Goal: Task Accomplishment & Management: Manage account settings

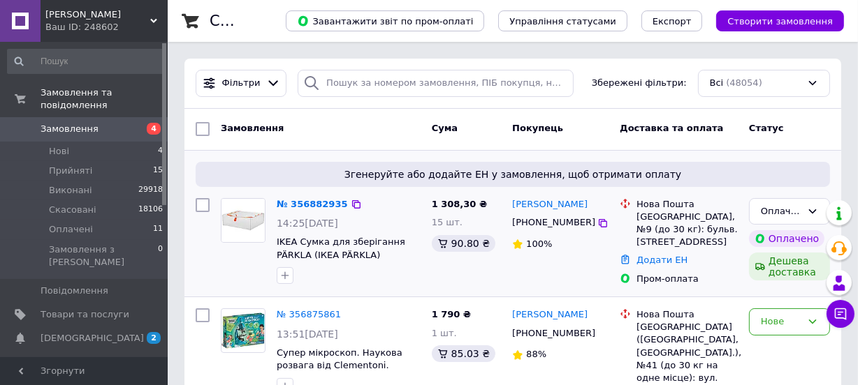
scroll to position [63, 0]
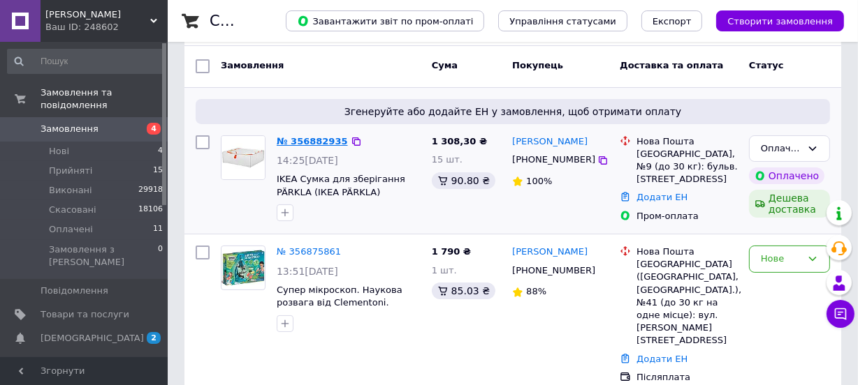
click at [316, 140] on link "№ 356882935" at bounding box center [312, 141] width 71 height 10
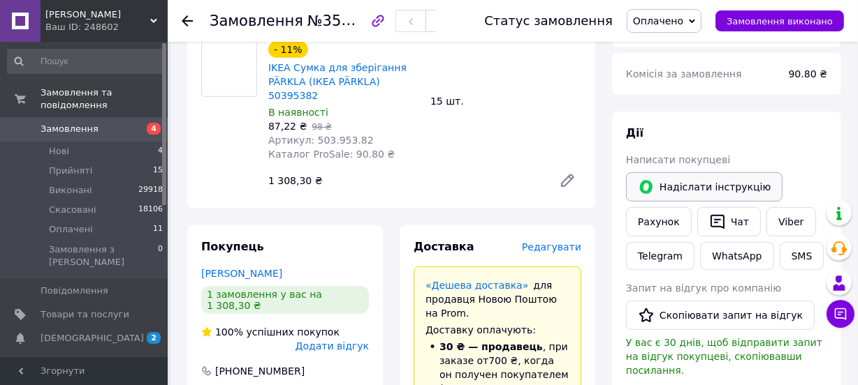
scroll to position [698, 0]
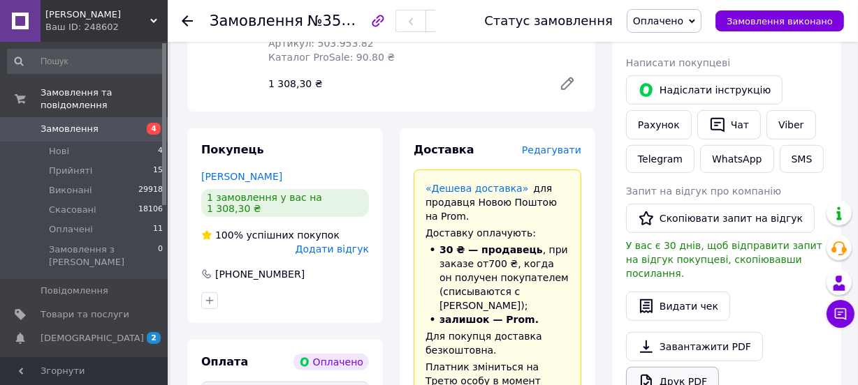
click at [675, 367] on link "Друк PDF" at bounding box center [672, 381] width 93 height 29
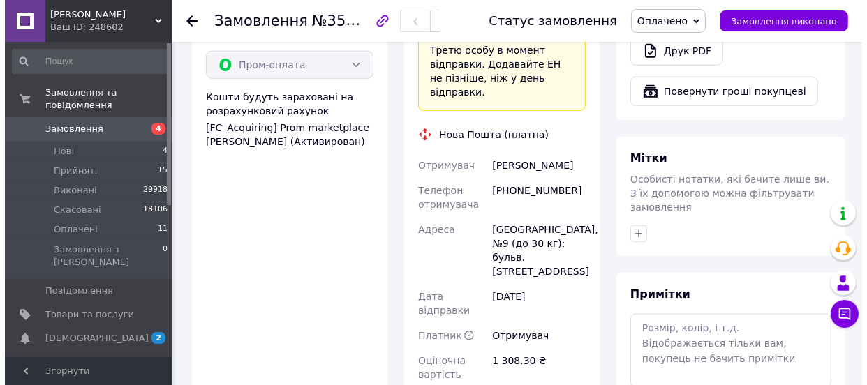
scroll to position [1142, 0]
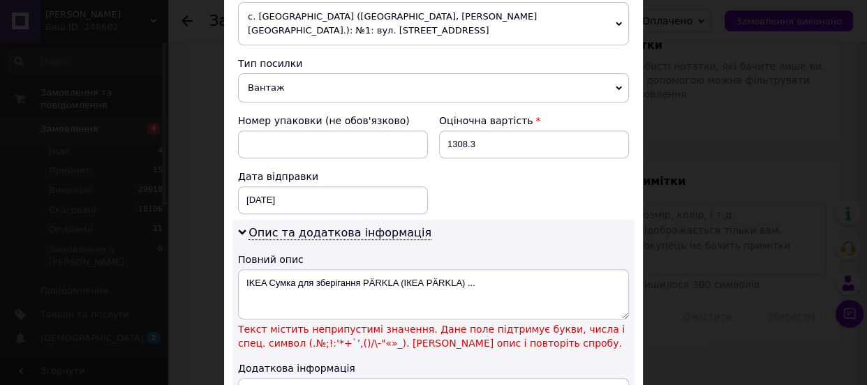
scroll to position [635, 0]
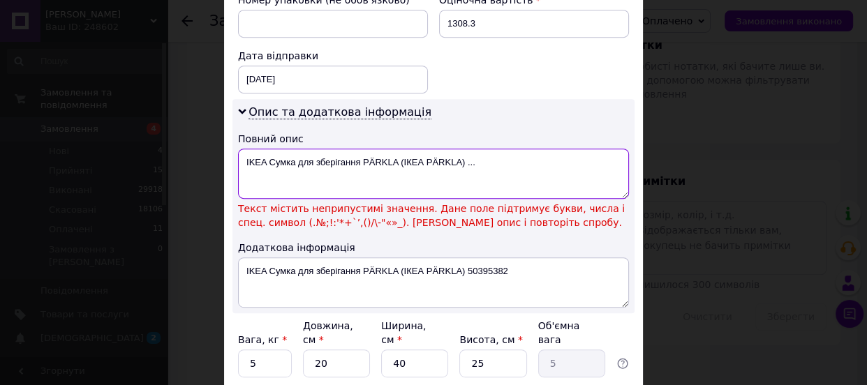
drag, startPoint x: 360, startPoint y: 145, endPoint x: 395, endPoint y: 146, distance: 34.9
click at [395, 149] on textarea "IKEA Сумка для зберігання PÄRKLA (ІКЕА PÄRKLA) ..." at bounding box center [433, 174] width 391 height 50
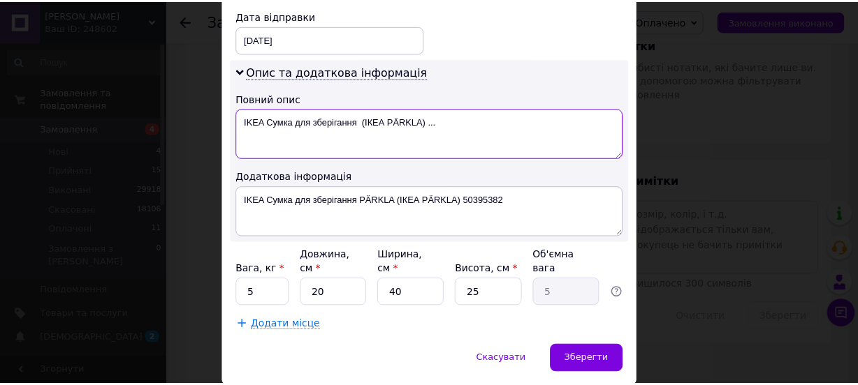
scroll to position [696, 0]
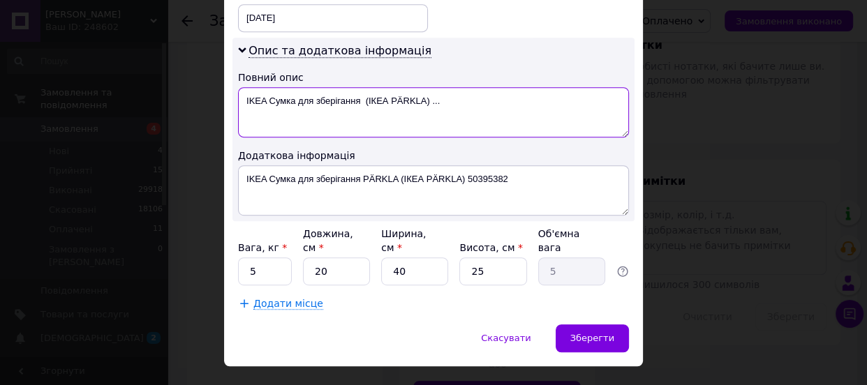
drag, startPoint x: 389, startPoint y: 82, endPoint x: 448, endPoint y: 84, distance: 58.7
click at [448, 87] on textarea "IKEA Сумка для зберігання (ІКЕА PÄRKLA) ..." at bounding box center [433, 112] width 391 height 50
type textarea "IKEA Сумка для зберігання (ІКЕА"
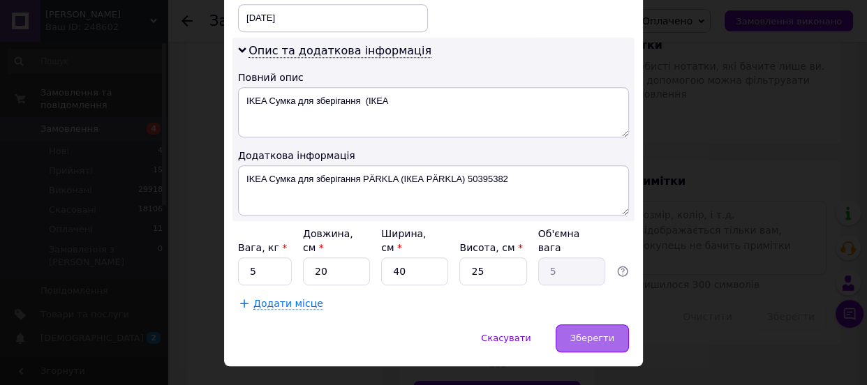
click at [592, 333] on span "Зберегти" at bounding box center [593, 338] width 44 height 10
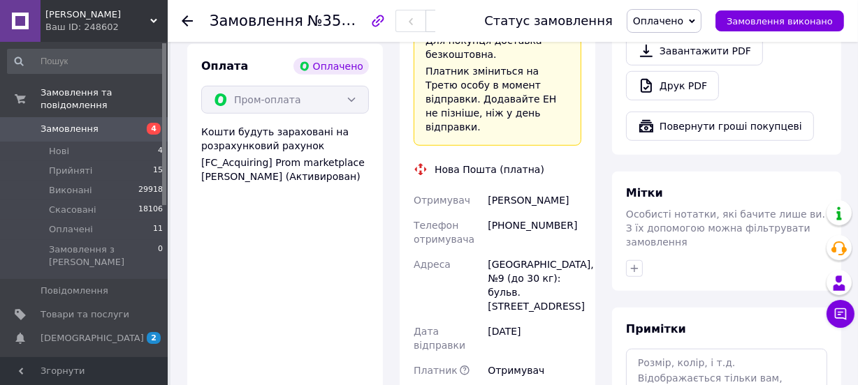
scroll to position [1079, 0]
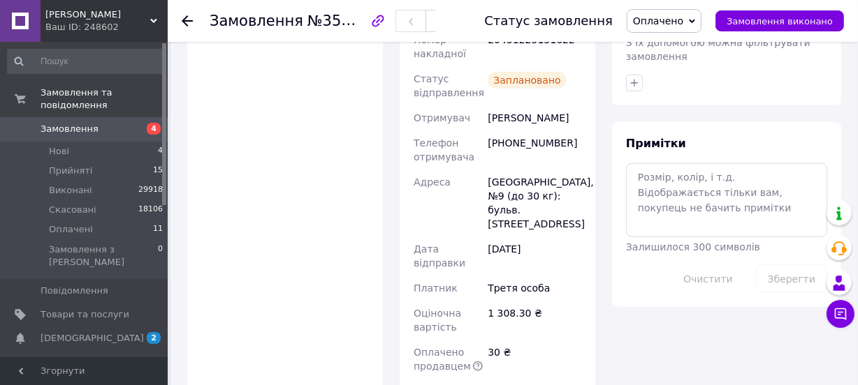
scroll to position [1270, 0]
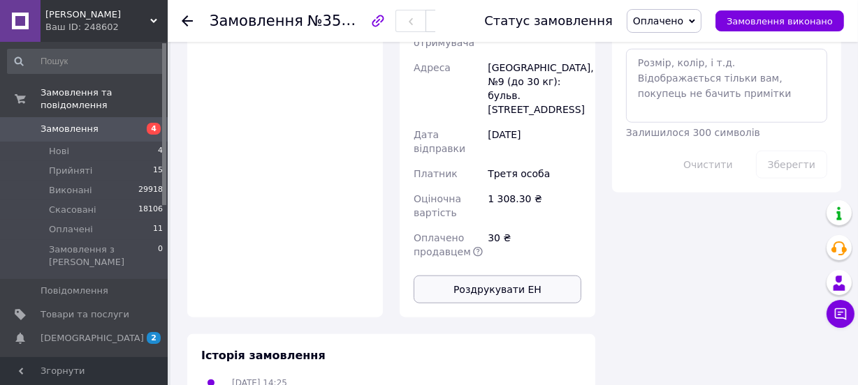
click at [499, 276] on button "Роздрукувати ЕН" at bounding box center [497, 290] width 168 height 28
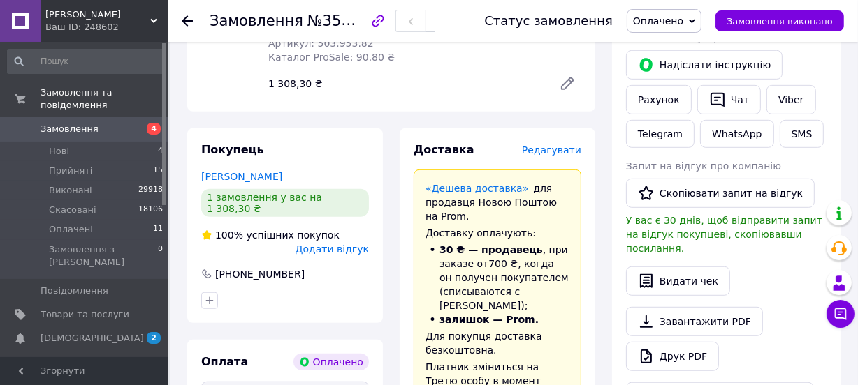
scroll to position [508, 0]
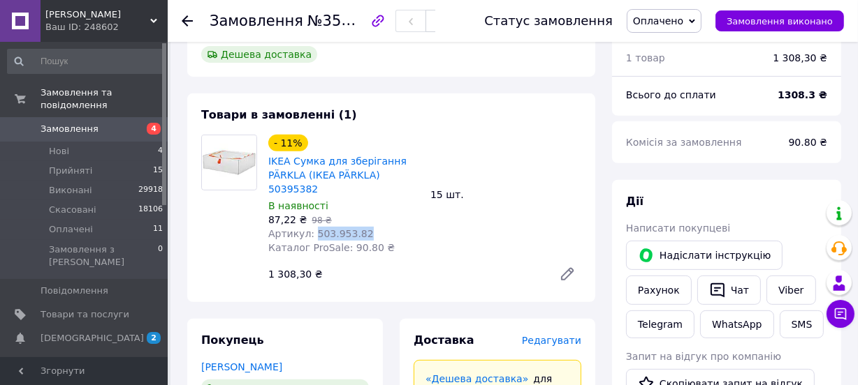
drag, startPoint x: 358, startPoint y: 175, endPoint x: 311, endPoint y: 178, distance: 46.2
click at [311, 227] on div "Артикул: 503.953.82" at bounding box center [343, 234] width 151 height 14
copy span "503.953.82"
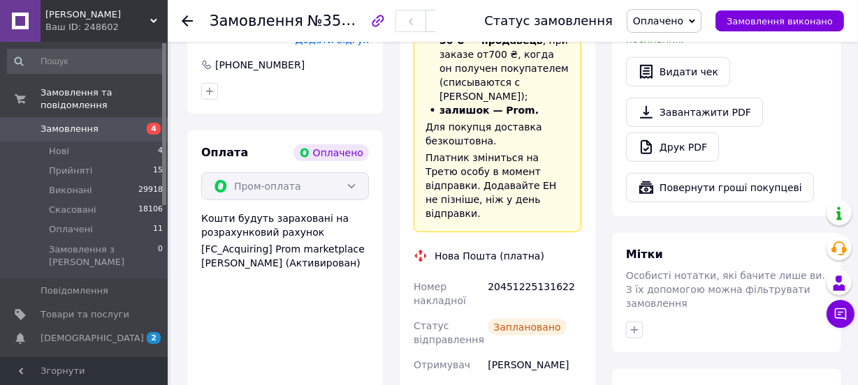
scroll to position [1015, 0]
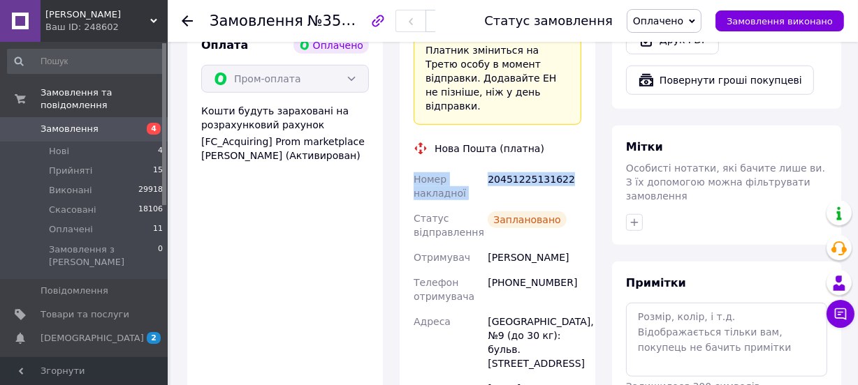
drag, startPoint x: 414, startPoint y: 91, endPoint x: 561, endPoint y: 97, distance: 146.8
click at [561, 167] on div "Номер накладної 20451225131622 Статус відправлення Заплановано Отримувач Полянс…" at bounding box center [497, 343] width 173 height 352
copy div "Номер накладної 20451225131622"
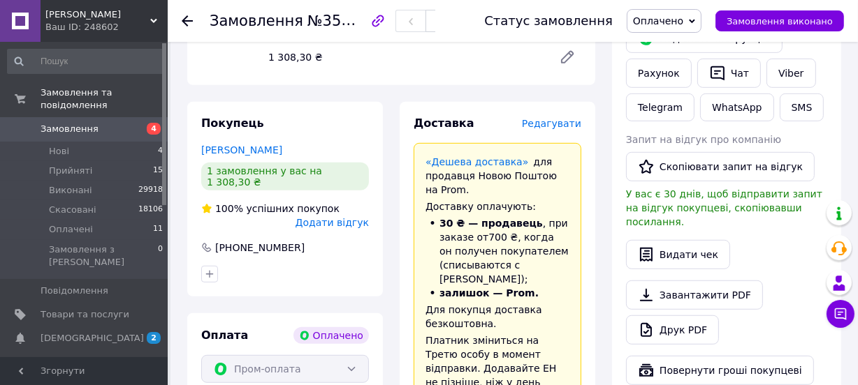
scroll to position [635, 0]
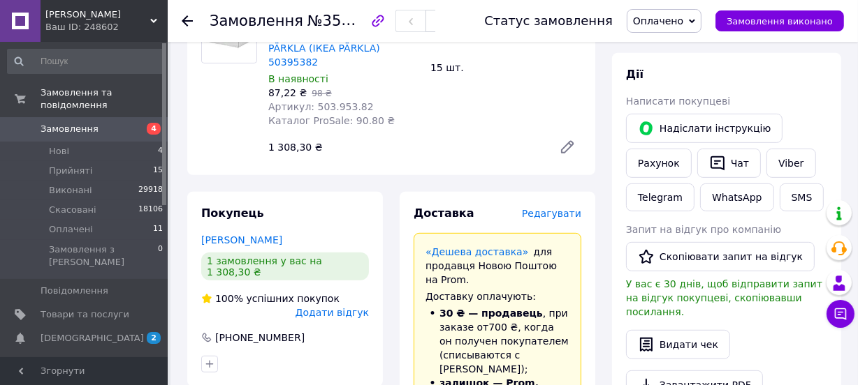
click at [679, 27] on span "Оплачено" at bounding box center [658, 20] width 50 height 11
click at [672, 71] on li "Виконано" at bounding box center [663, 69] width 73 height 21
click at [738, 149] on button "Чат" at bounding box center [729, 163] width 64 height 29
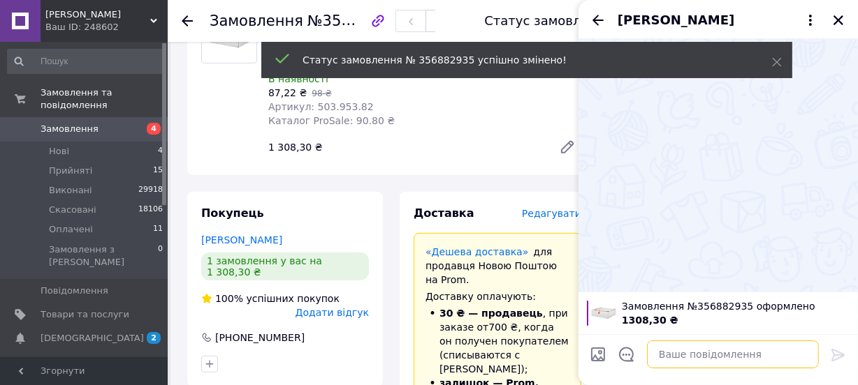
paste textarea "Номер накладної 20451225131622"
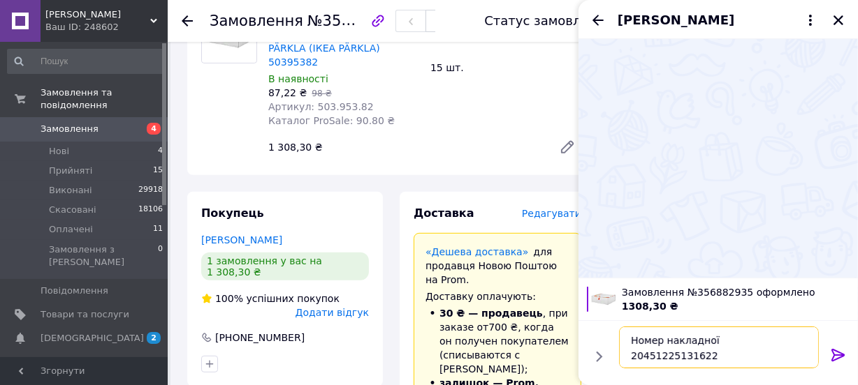
type textarea "Номер накладної 20451225131622"
click at [838, 355] on icon at bounding box center [838, 355] width 17 height 17
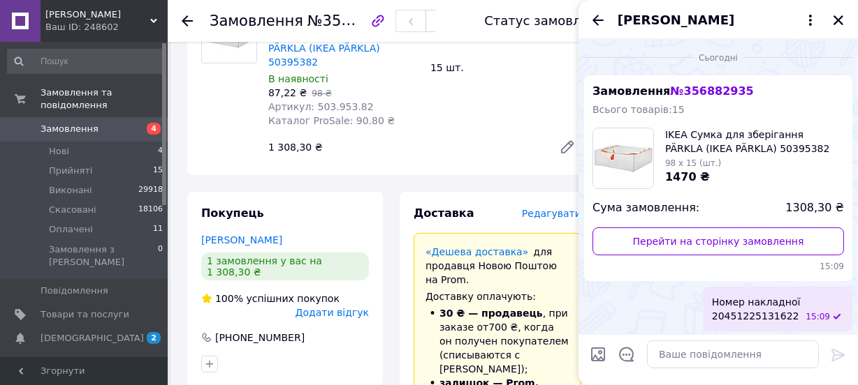
scroll to position [2, 0]
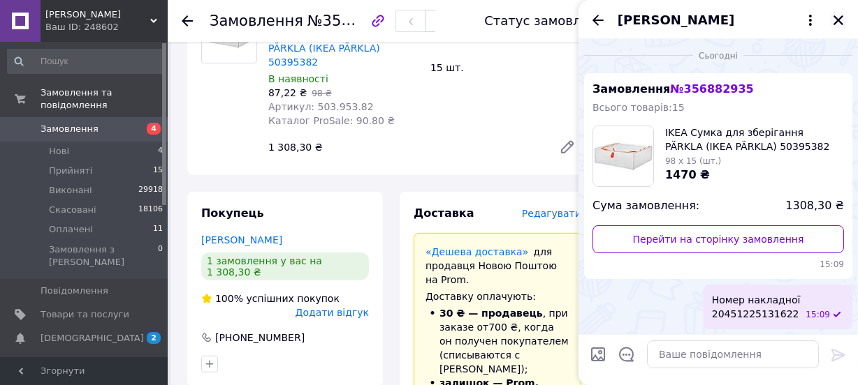
click at [842, 17] on icon "Закрити" at bounding box center [838, 20] width 13 height 13
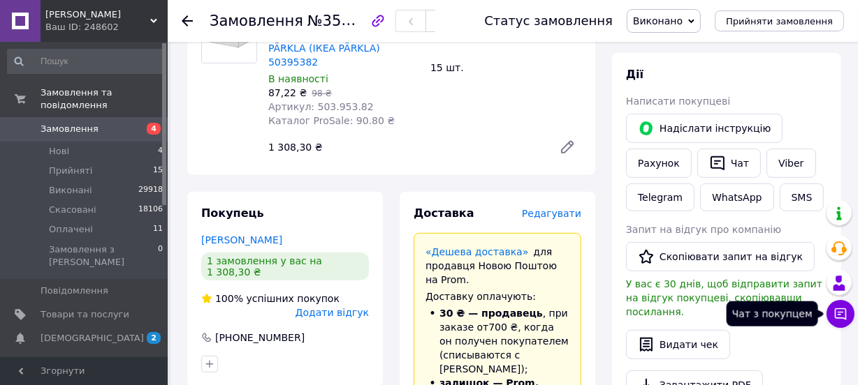
click at [848, 311] on button "Чат з покупцем" at bounding box center [840, 314] width 28 height 28
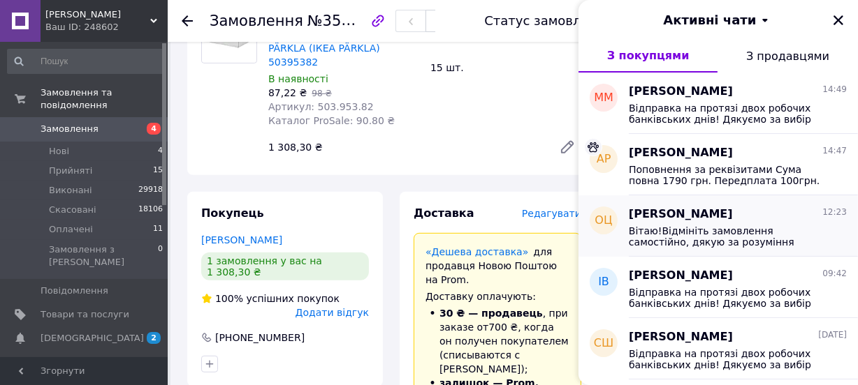
scroll to position [190, 0]
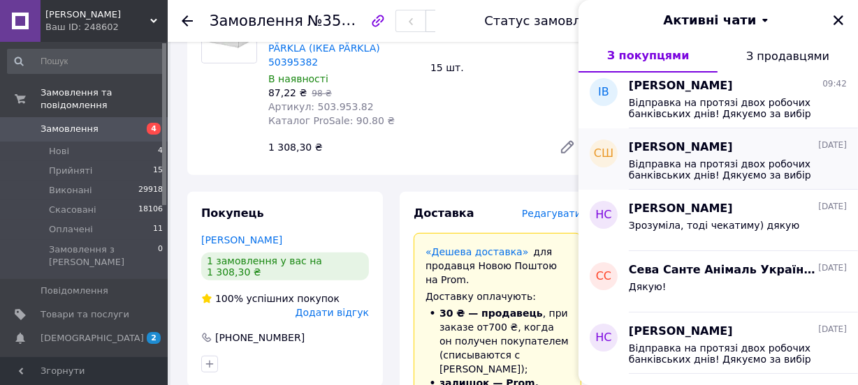
click at [663, 177] on span "Відправка на протязі двох робочих банківських днів! Дякуємо за вибір нашого маг…" at bounding box center [727, 170] width 198 height 22
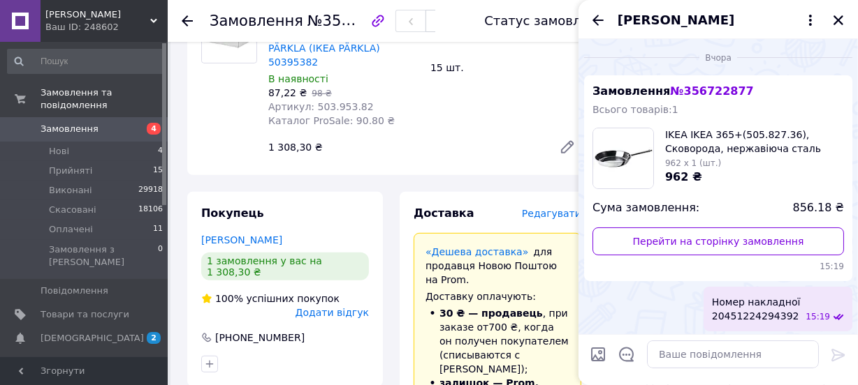
scroll to position [82, 0]
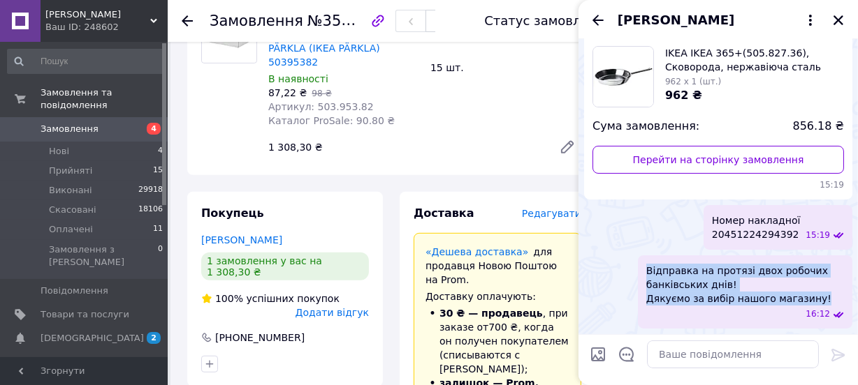
drag, startPoint x: 807, startPoint y: 297, endPoint x: 642, endPoint y: 267, distance: 166.8
click at [642, 267] on div "Відправка на протязі двох робочих банківських днів! Дякуємо за вибір нашого маг…" at bounding box center [745, 292] width 214 height 73
copy span "Відправка на протязі двох робочих банківських днів! Дякуємо за вибір нашого маг…"
click at [834, 18] on icon "Закрити" at bounding box center [838, 20] width 13 height 13
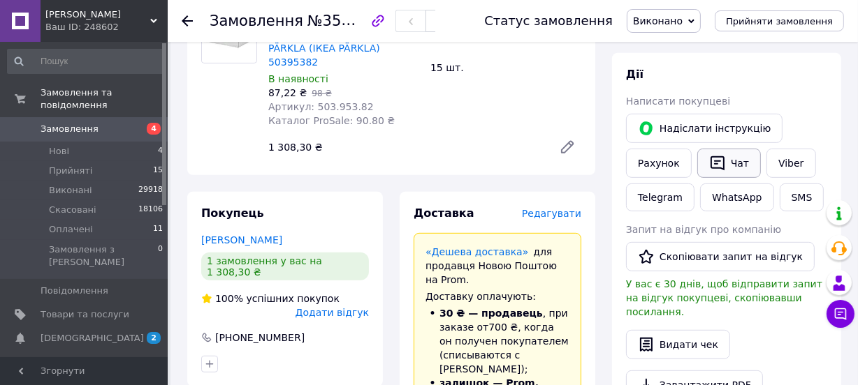
click at [739, 149] on button "Чат" at bounding box center [729, 163] width 64 height 29
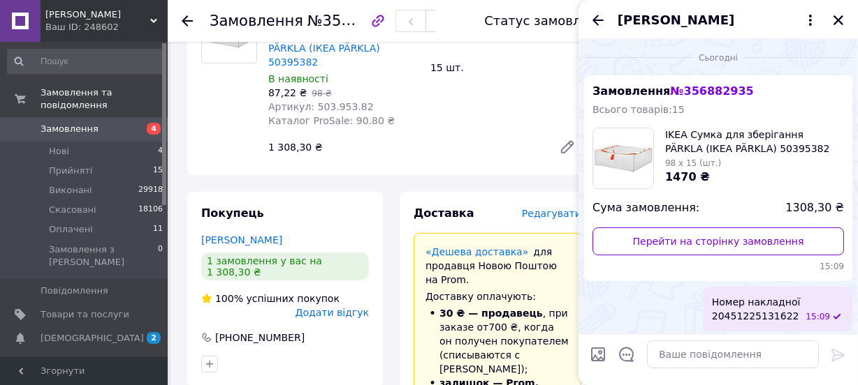
scroll to position [2, 0]
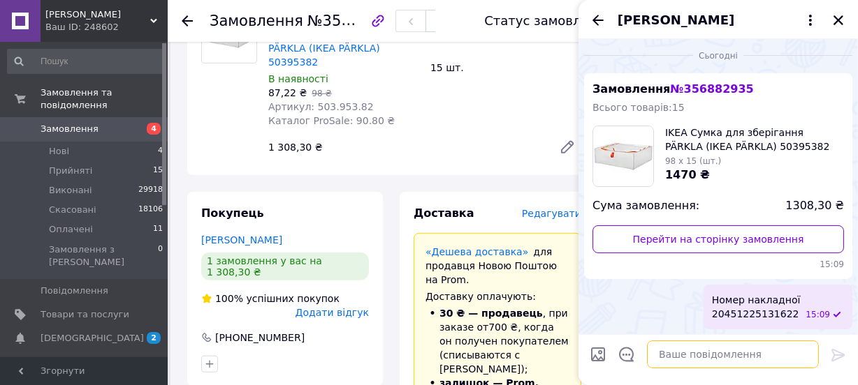
paste textarea "Відправка на протязі двох робочих банківських днів! Дякуємо за вибір нашого маг…"
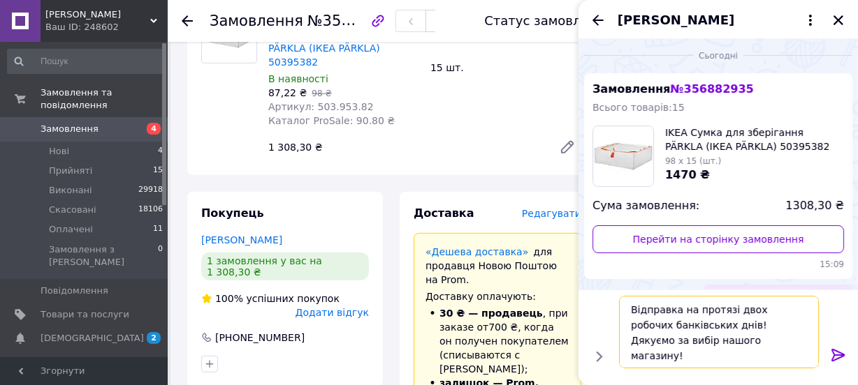
type textarea "Відправка на протязі двох робочих банківських днів! Дякуємо за вибір нашого маг…"
click at [838, 361] on icon at bounding box center [838, 355] width 17 height 17
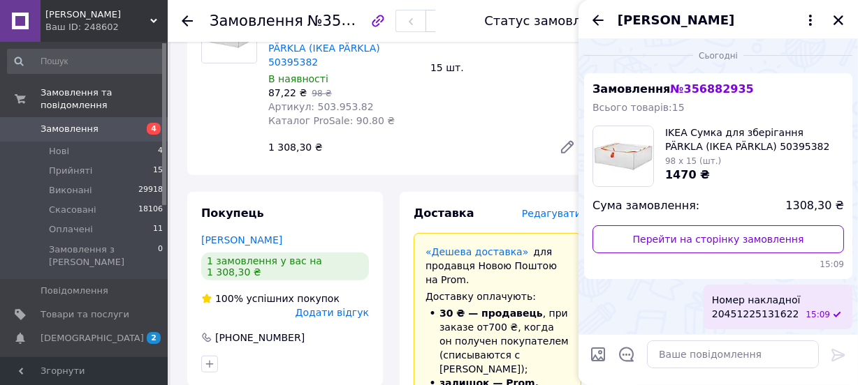
scroll to position [82, 0]
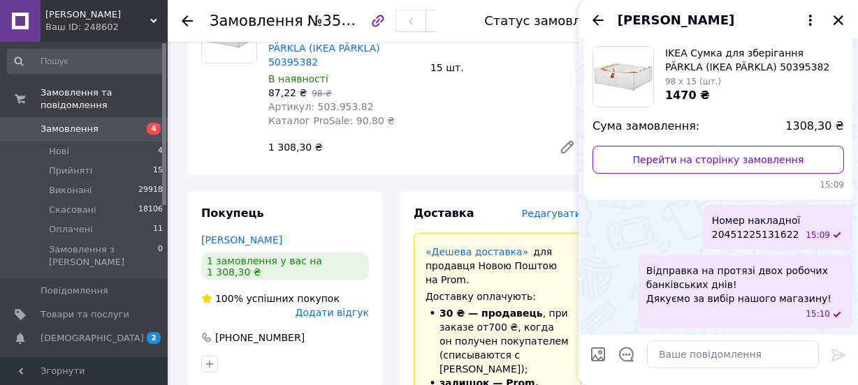
click at [64, 123] on span "Замовлення" at bounding box center [70, 129] width 58 height 13
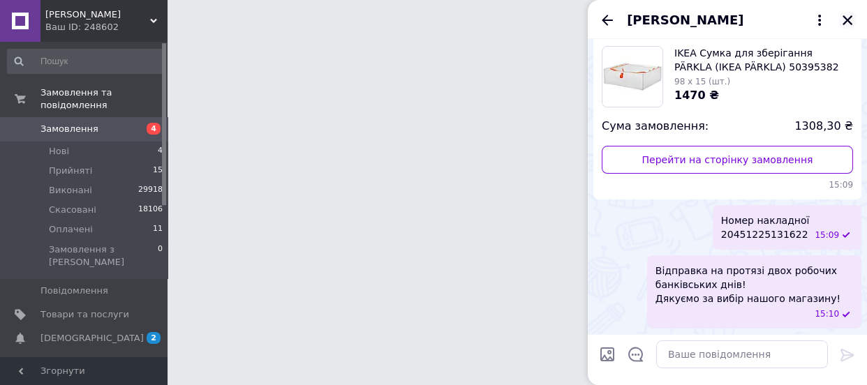
click at [844, 20] on icon "Закрити" at bounding box center [847, 20] width 13 height 13
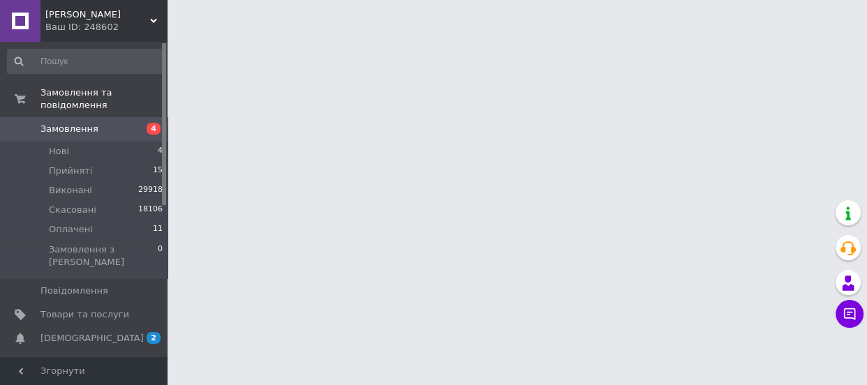
click at [81, 123] on span "Замовлення" at bounding box center [70, 129] width 58 height 13
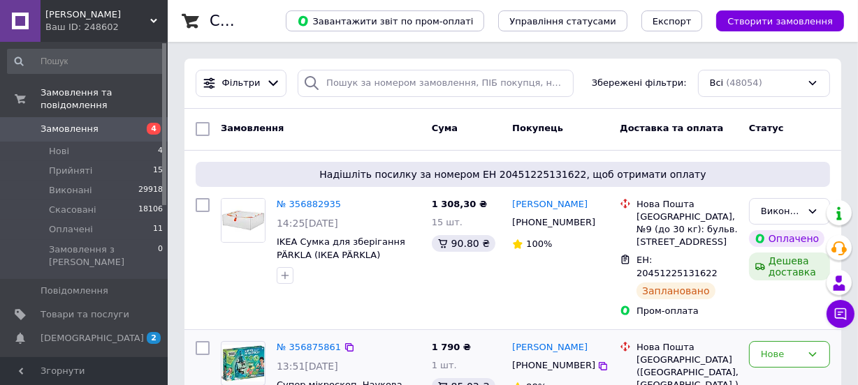
scroll to position [226, 0]
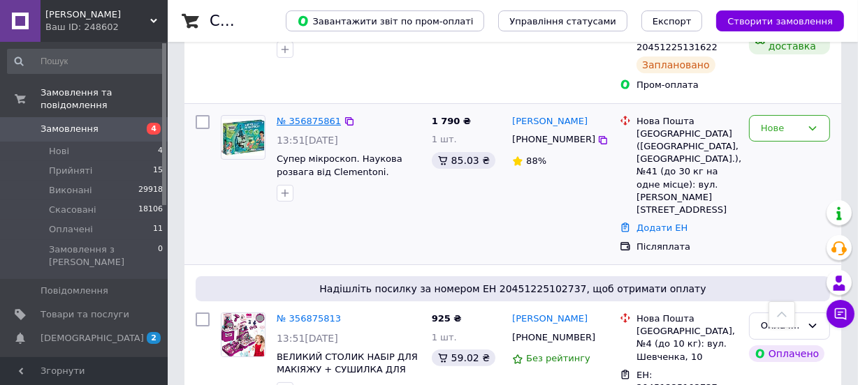
click at [304, 116] on link "№ 356875861" at bounding box center [309, 121] width 64 height 10
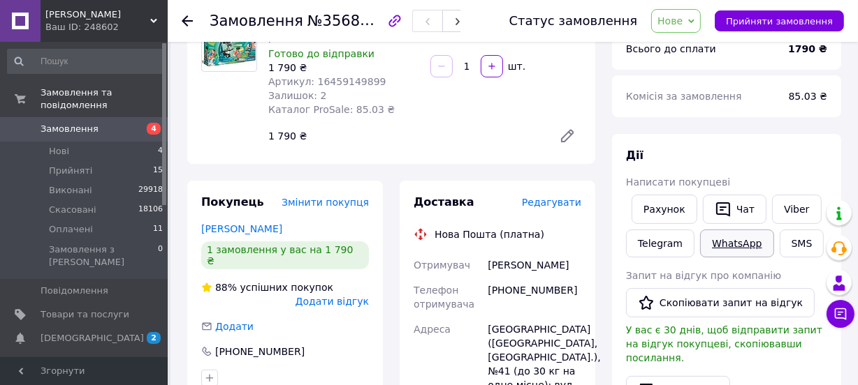
scroll to position [253, 0]
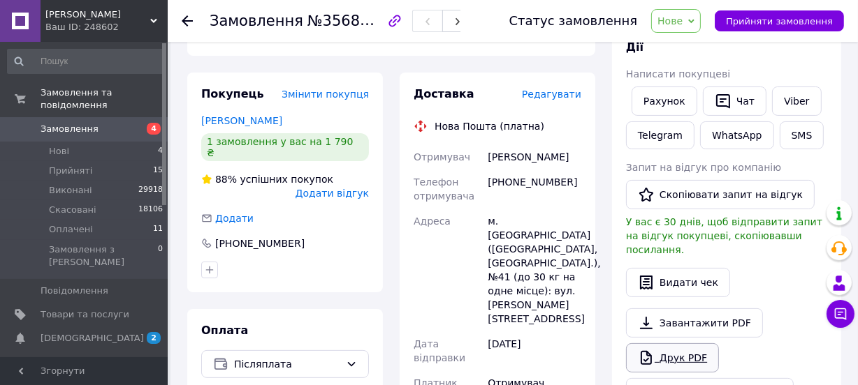
click at [682, 344] on link "Друк PDF" at bounding box center [672, 358] width 93 height 29
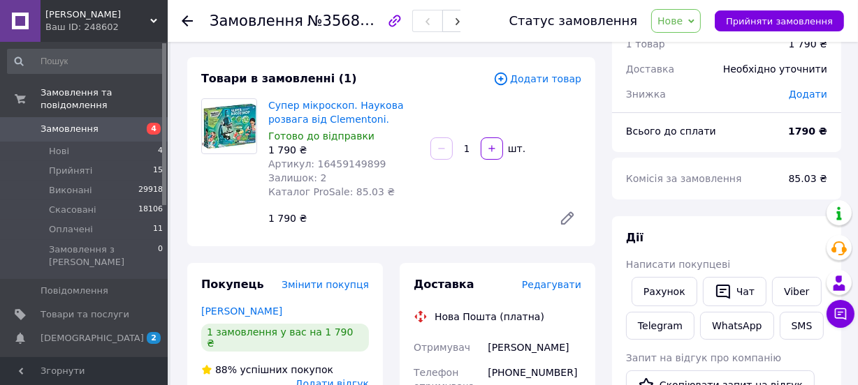
click at [75, 123] on span "Замовлення" at bounding box center [70, 129] width 58 height 13
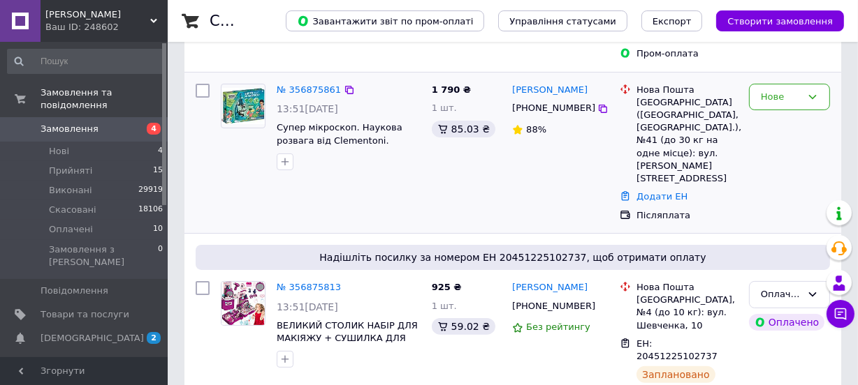
scroll to position [317, 0]
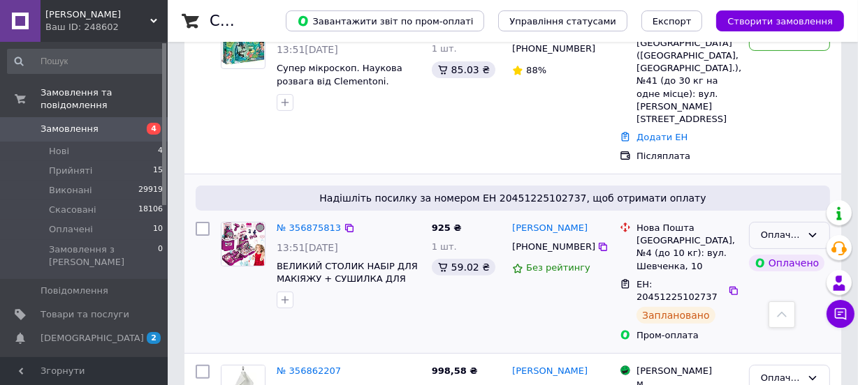
click at [796, 228] on div "Оплачено" at bounding box center [780, 235] width 41 height 15
click at [778, 277] on li "Виконано" at bounding box center [789, 290] width 80 height 26
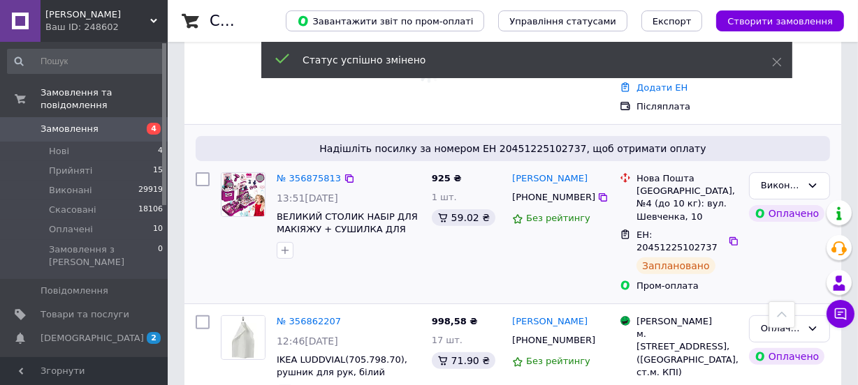
scroll to position [444, 0]
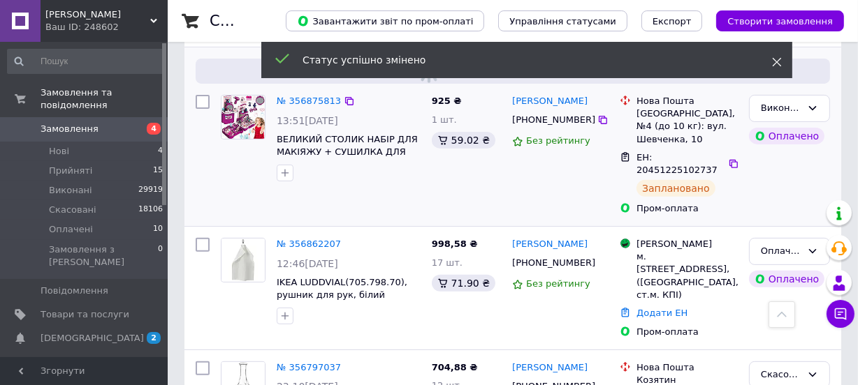
click at [777, 64] on icon at bounding box center [777, 62] width 10 height 10
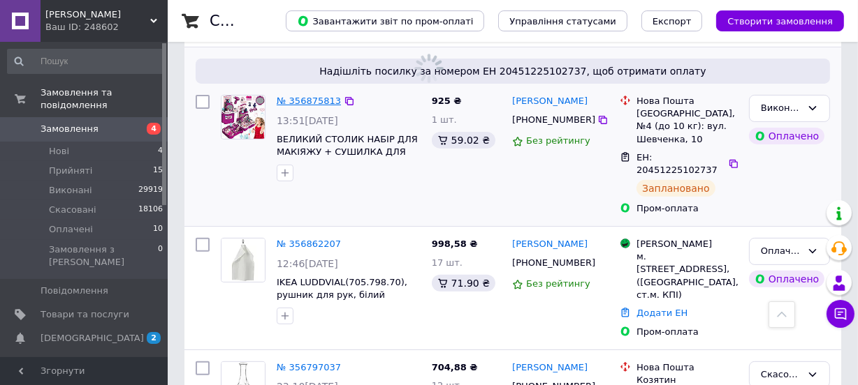
click at [323, 96] on link "№ 356875813" at bounding box center [309, 101] width 64 height 10
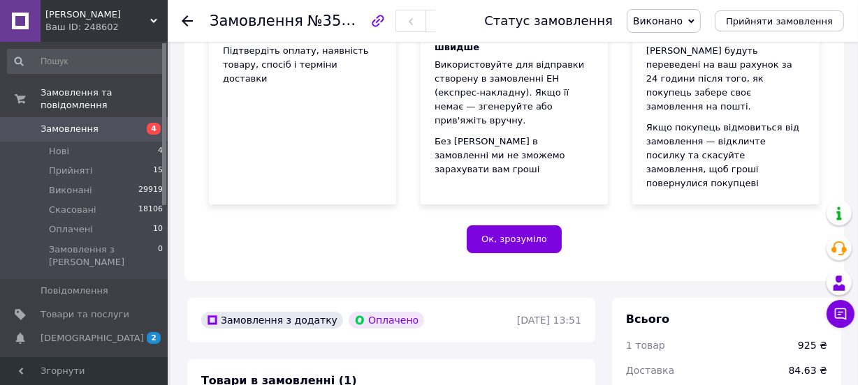
scroll to position [444, 0]
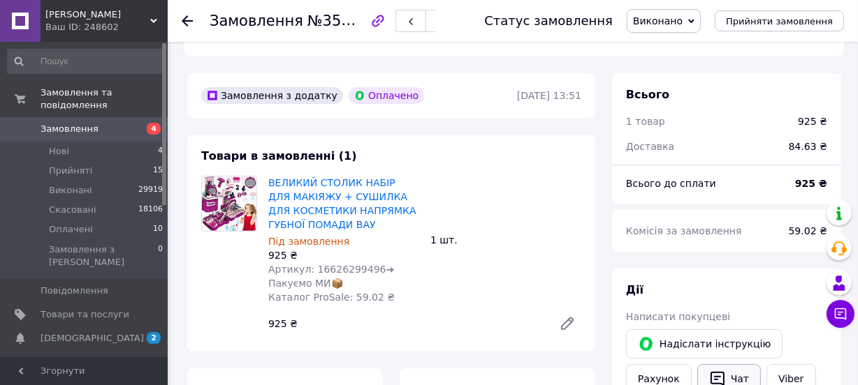
click at [733, 365] on button "Чат" at bounding box center [729, 379] width 64 height 29
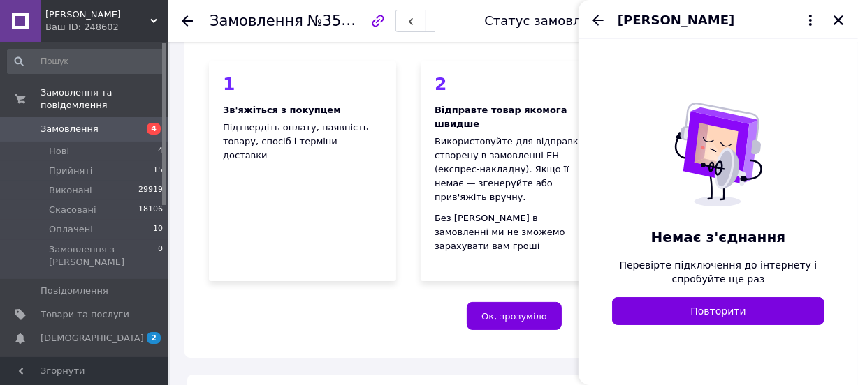
scroll to position [63, 0]
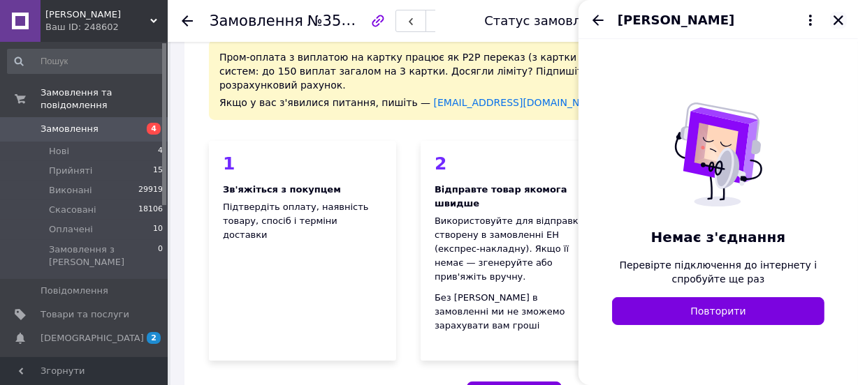
click at [840, 20] on icon "Закрити" at bounding box center [838, 20] width 13 height 13
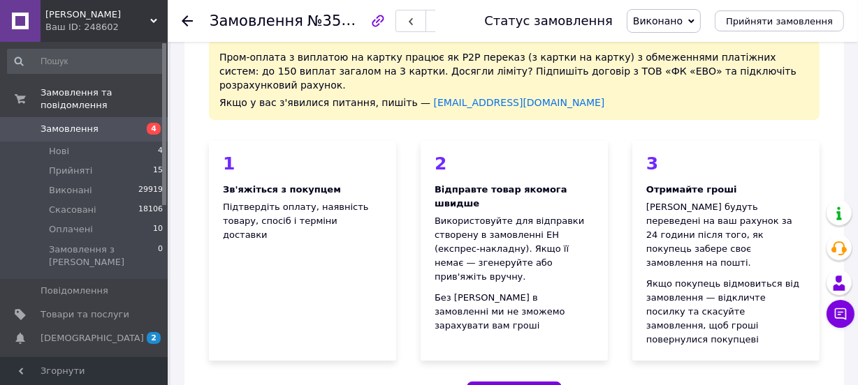
click at [91, 123] on span "Замовлення" at bounding box center [70, 129] width 58 height 13
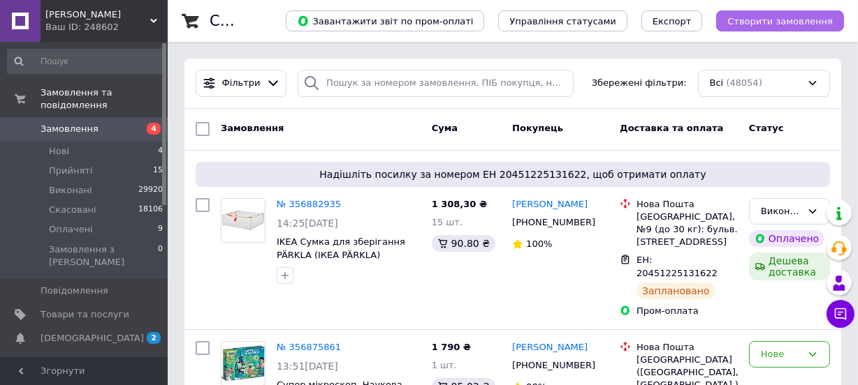
click at [793, 22] on span "Створити замовлення" at bounding box center [779, 21] width 105 height 10
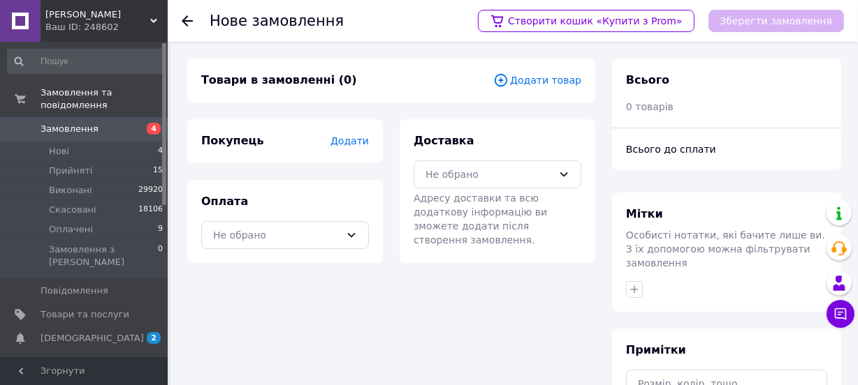
click at [551, 81] on span "Додати товар" at bounding box center [537, 80] width 88 height 15
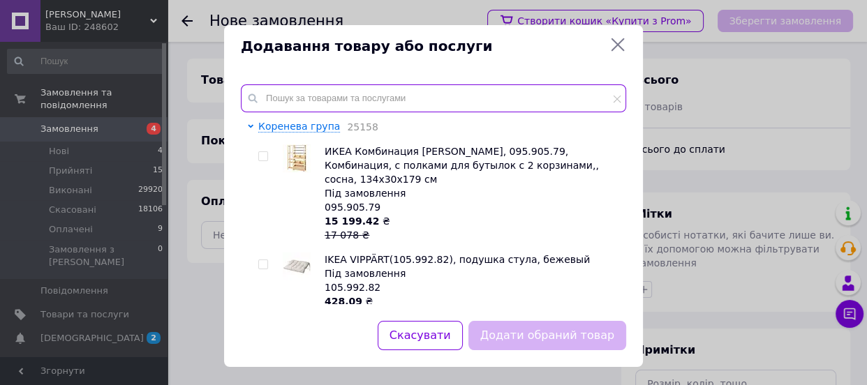
click at [300, 98] on input "text" at bounding box center [433, 98] width 385 height 28
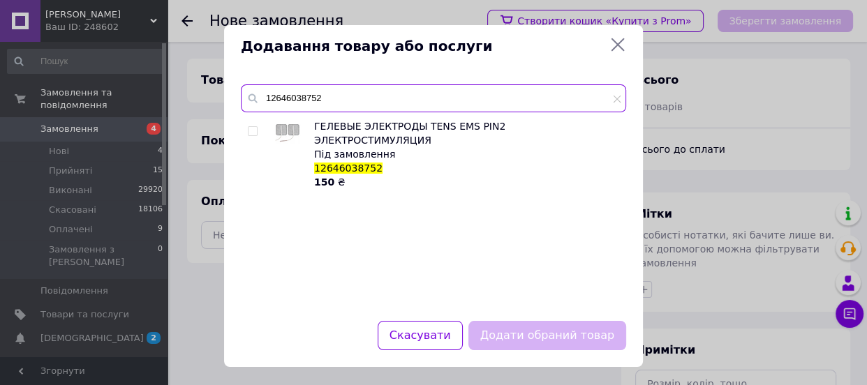
type input "12646038752"
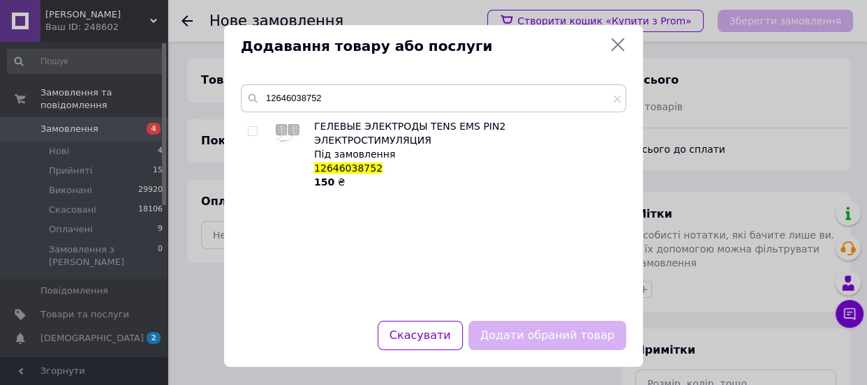
click at [251, 132] on input "checkbox" at bounding box center [252, 131] width 9 height 9
checkbox input "true"
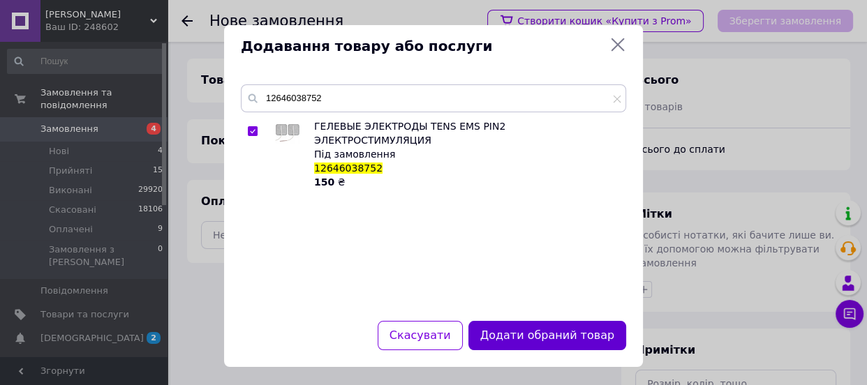
click at [541, 341] on button "Додати обраний товар" at bounding box center [548, 336] width 158 height 30
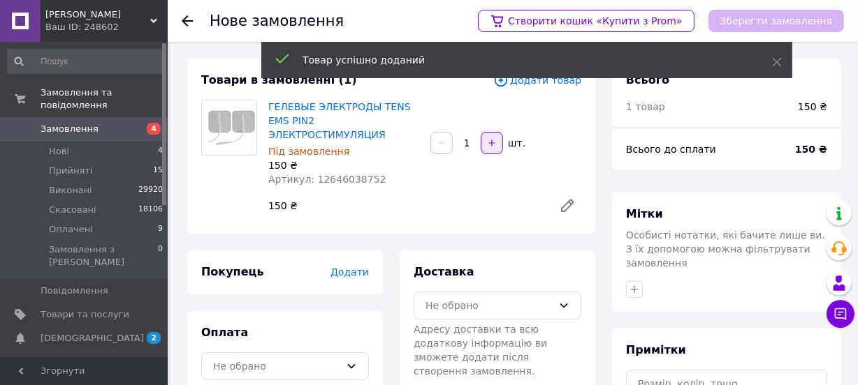
click at [490, 138] on icon "button" at bounding box center [492, 143] width 10 height 10
type input "2"
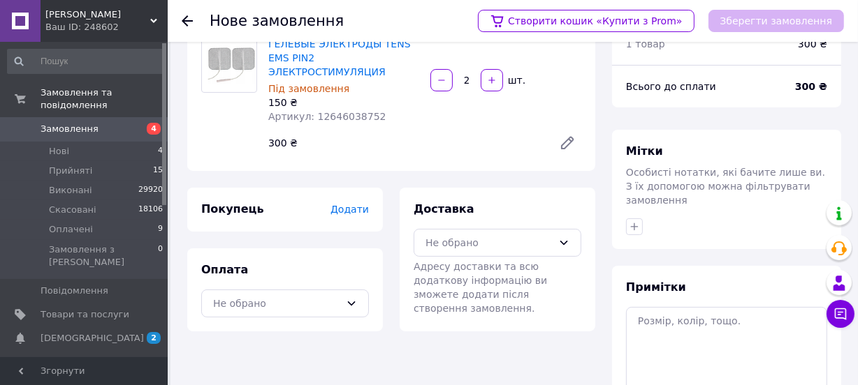
click at [352, 204] on span "Додати" at bounding box center [349, 209] width 38 height 11
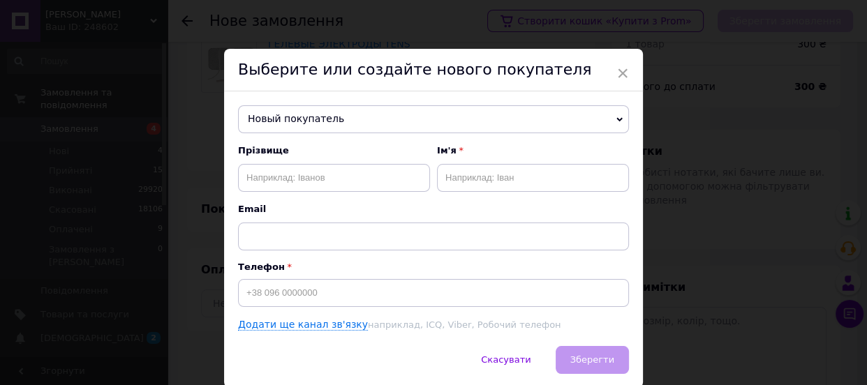
click at [289, 119] on span "Новый покупатель" at bounding box center [433, 119] width 391 height 28
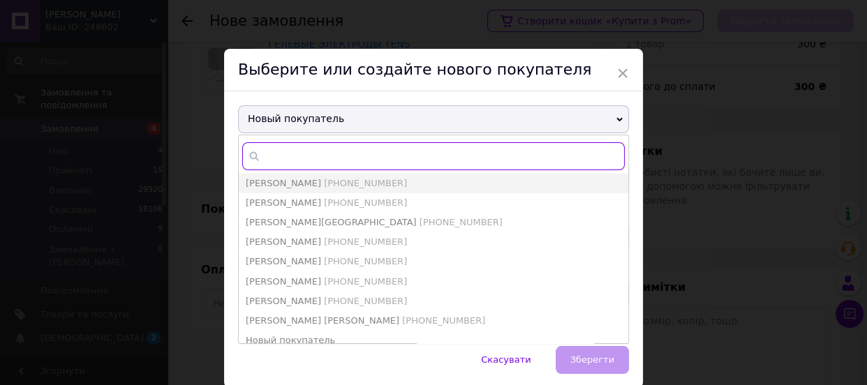
click at [272, 159] on input "text" at bounding box center [433, 156] width 383 height 28
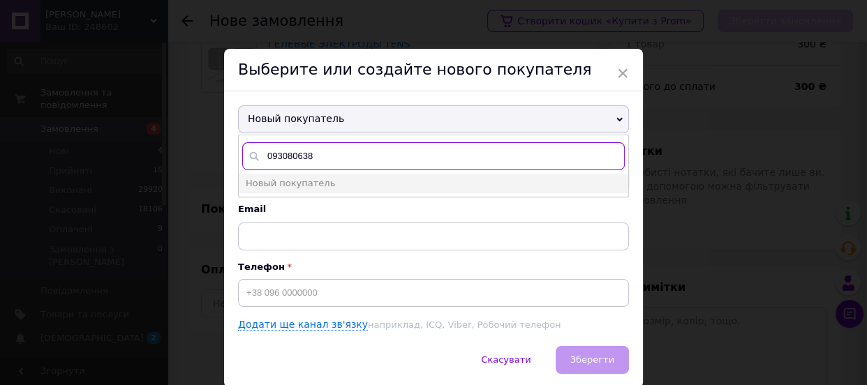
type input "0930806388"
drag, startPoint x: 321, startPoint y: 152, endPoint x: 251, endPoint y: 152, distance: 69.1
click at [251, 152] on div "0930806388" at bounding box center [433, 156] width 383 height 28
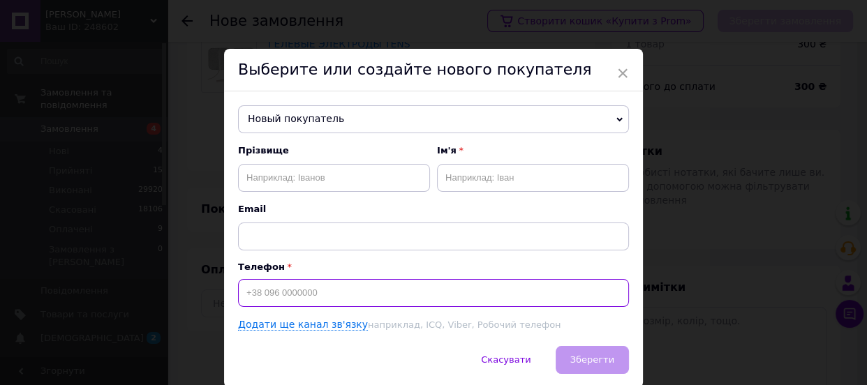
drag, startPoint x: 286, startPoint y: 154, endPoint x: 267, endPoint y: 289, distance: 136.2
click at [267, 289] on input at bounding box center [433, 293] width 391 height 28
paste input "Відправка на"
type input "Відправка на"
drag, startPoint x: 308, startPoint y: 302, endPoint x: 235, endPoint y: 301, distance: 73.3
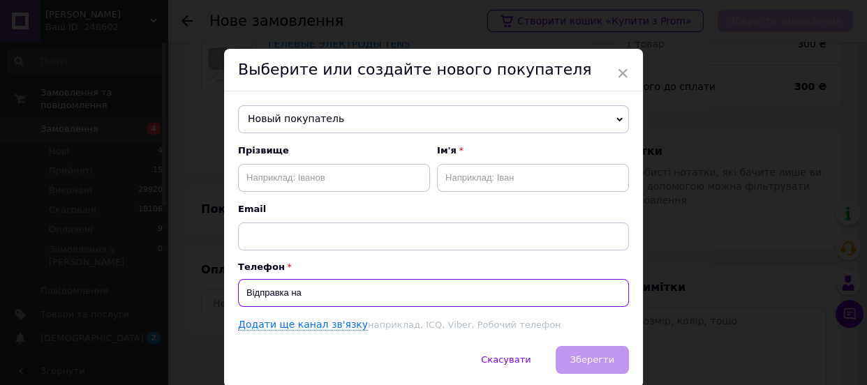
click at [235, 301] on div "Новый покупатель Бідоленко Ярослава +380502367520 Білик Наталя +380989425738 Ва…" at bounding box center [433, 218] width 419 height 255
type input "+380930806388"
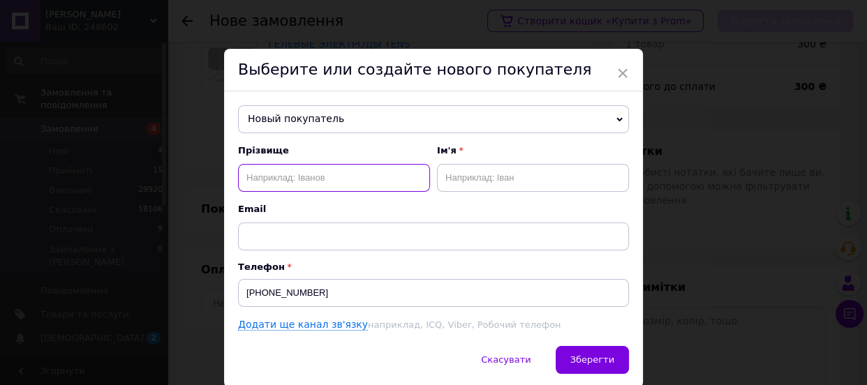
click at [281, 178] on input "text" at bounding box center [334, 178] width 192 height 28
drag, startPoint x: 293, startPoint y: 175, endPoint x: 352, endPoint y: 179, distance: 58.9
click at [352, 179] on input "Кондратюк Віталій" at bounding box center [334, 178] width 192 height 28
type input "Кондратюк"
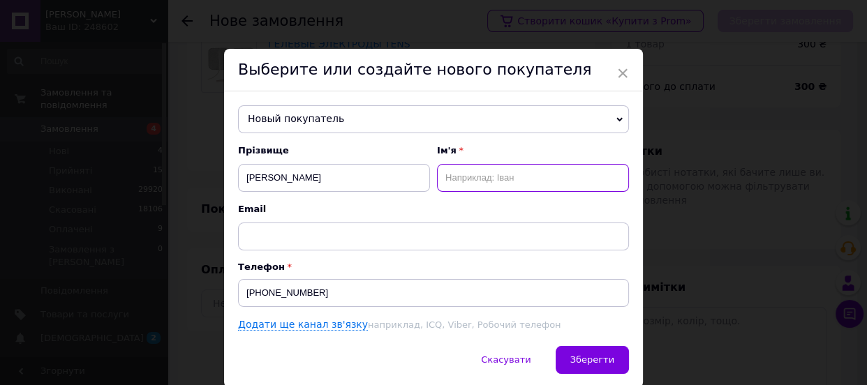
click at [442, 167] on input "text" at bounding box center [533, 178] width 192 height 28
paste input "Віталій"
type input "Віталій"
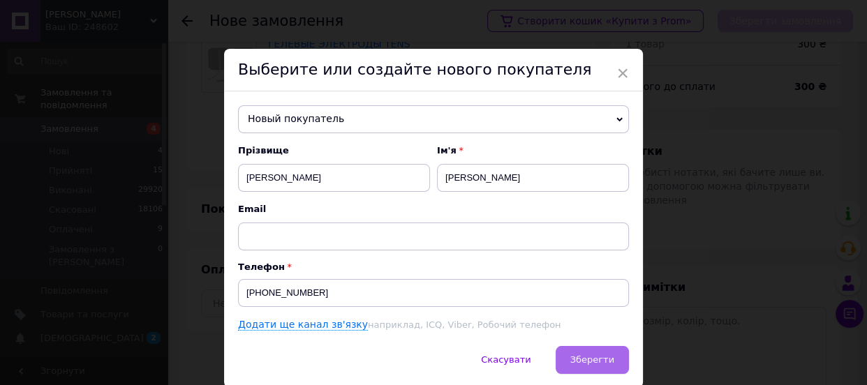
click at [607, 372] on button "Зберегти" at bounding box center [592, 360] width 73 height 28
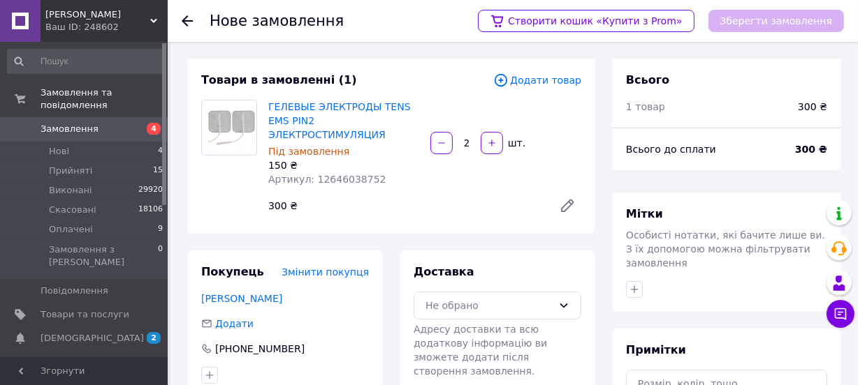
scroll to position [126, 0]
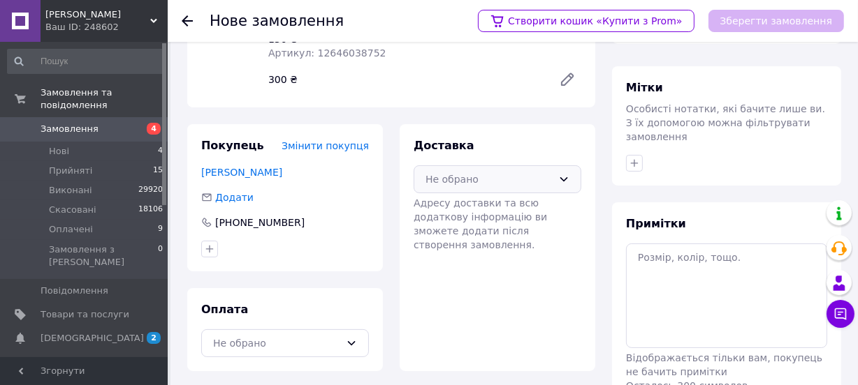
click at [497, 172] on div "Не обрано" at bounding box center [488, 179] width 127 height 15
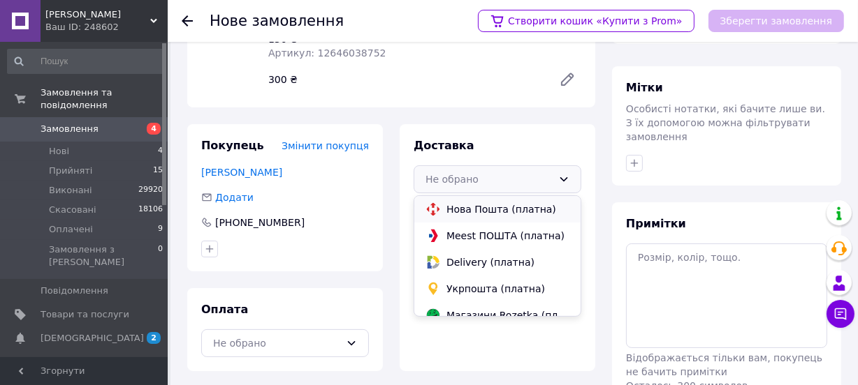
click at [485, 203] on span "Нова Пошта (платна)" at bounding box center [507, 210] width 123 height 14
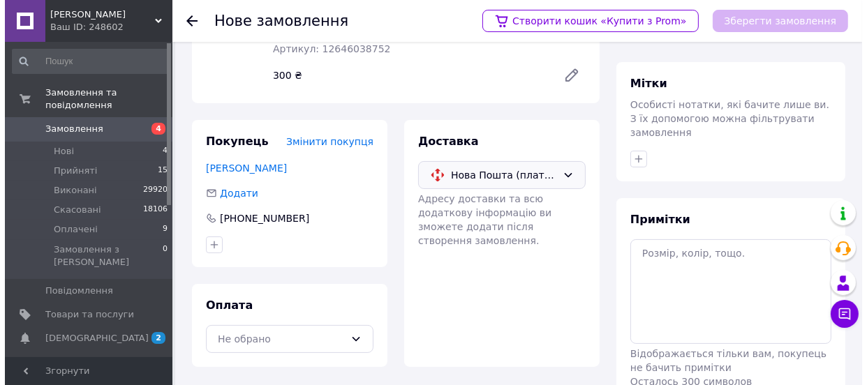
scroll to position [189, 0]
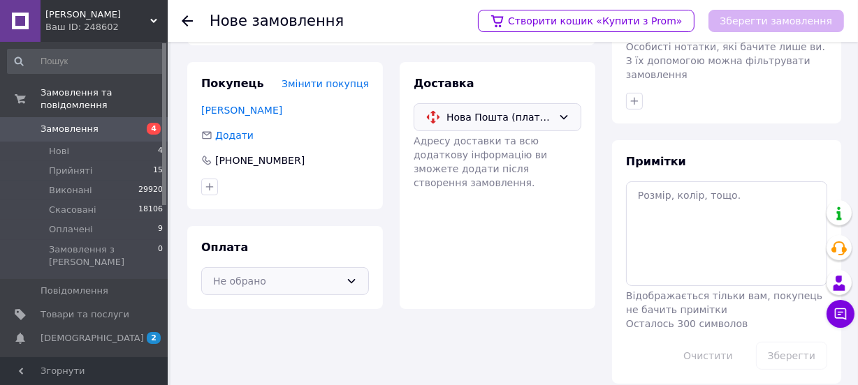
click at [323, 274] on div "Не обрано" at bounding box center [276, 281] width 127 height 15
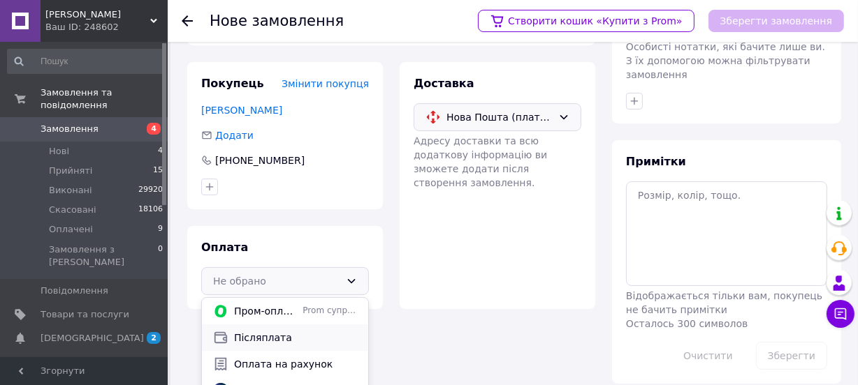
click at [256, 331] on span "Післяплата" at bounding box center [295, 338] width 123 height 14
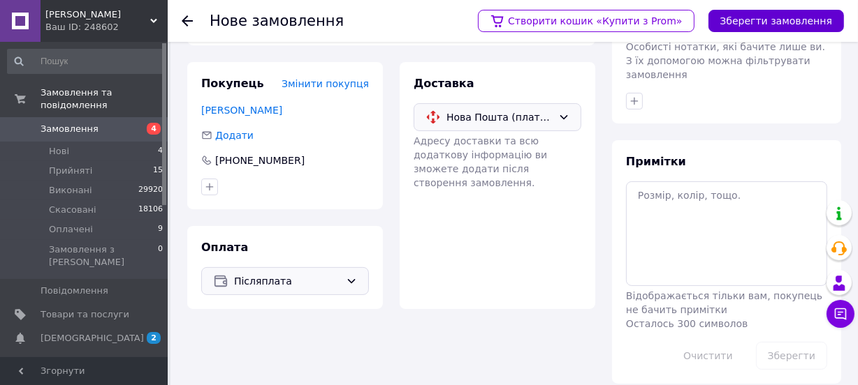
click at [772, 27] on button "Зберегти замовлення" at bounding box center [775, 21] width 135 height 22
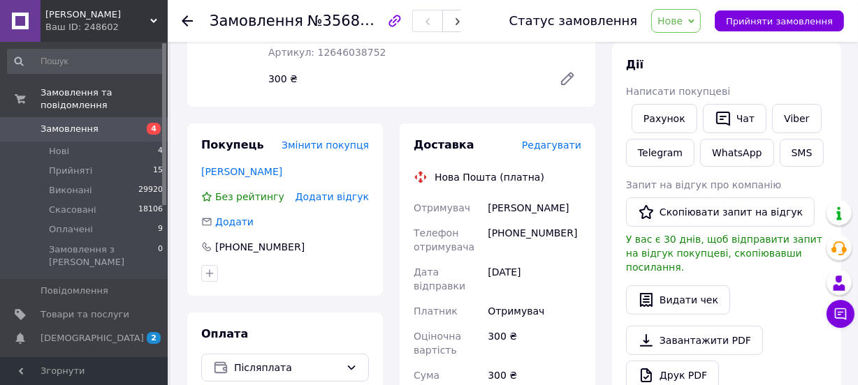
click at [559, 140] on span "Редагувати" at bounding box center [551, 145] width 59 height 11
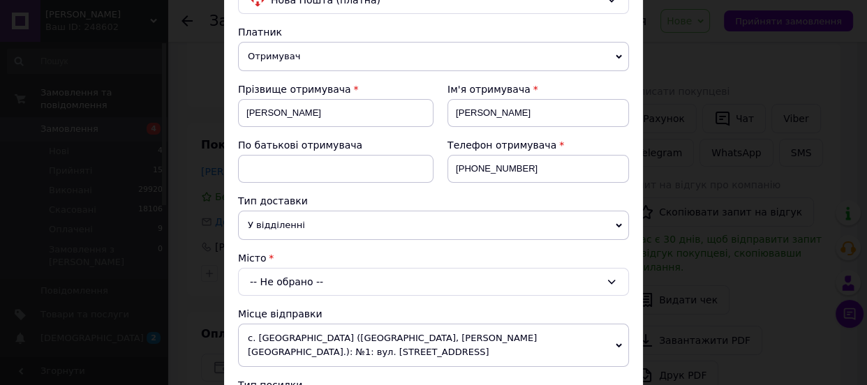
scroll to position [253, 0]
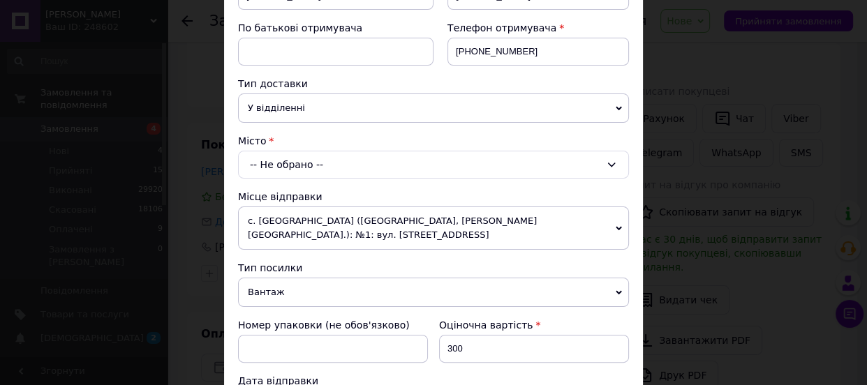
click at [283, 162] on div "-- Не обрано --" at bounding box center [433, 165] width 391 height 28
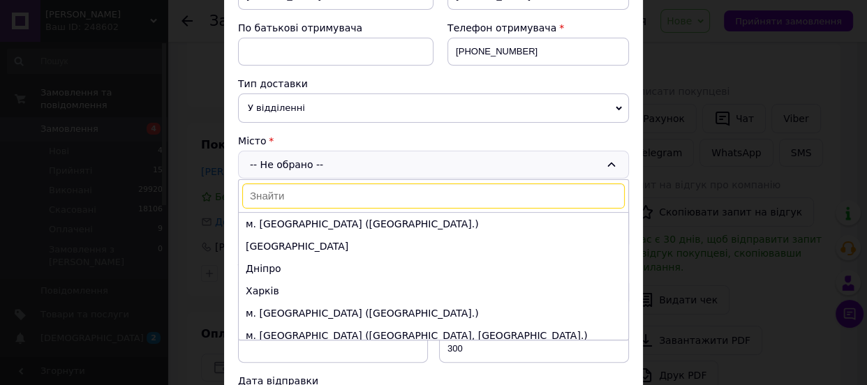
click at [271, 196] on input at bounding box center [433, 196] width 383 height 25
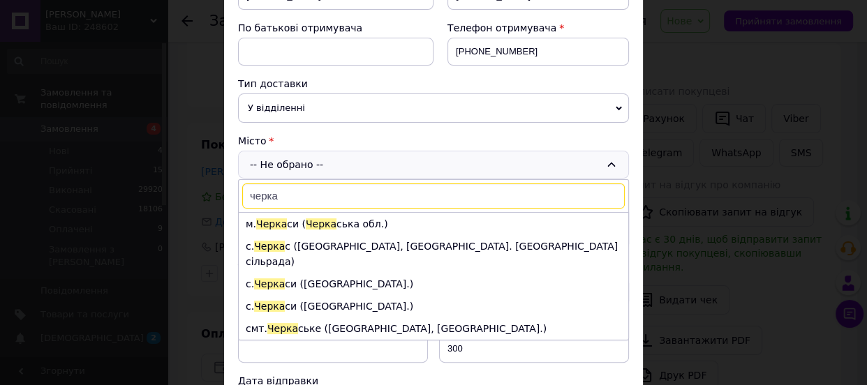
type input "черка"
click at [306, 227] on span "Черка" at bounding box center [321, 224] width 31 height 11
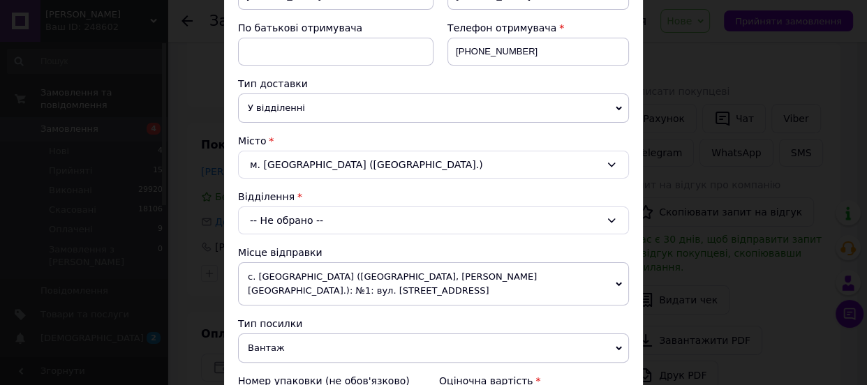
click at [291, 225] on div "-- Не обрано --" at bounding box center [433, 221] width 391 height 28
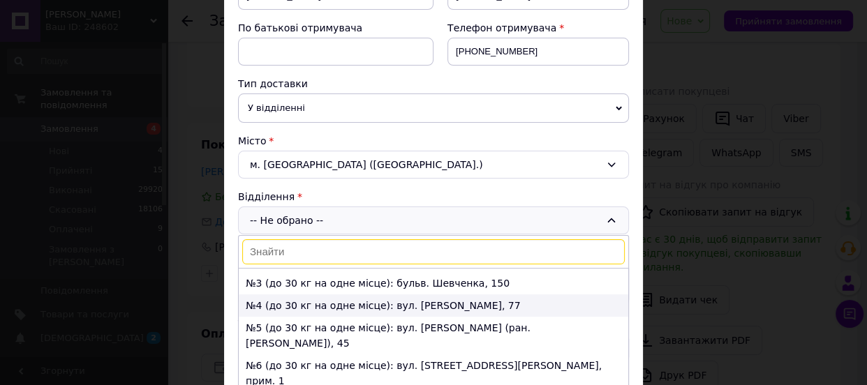
scroll to position [63, 0]
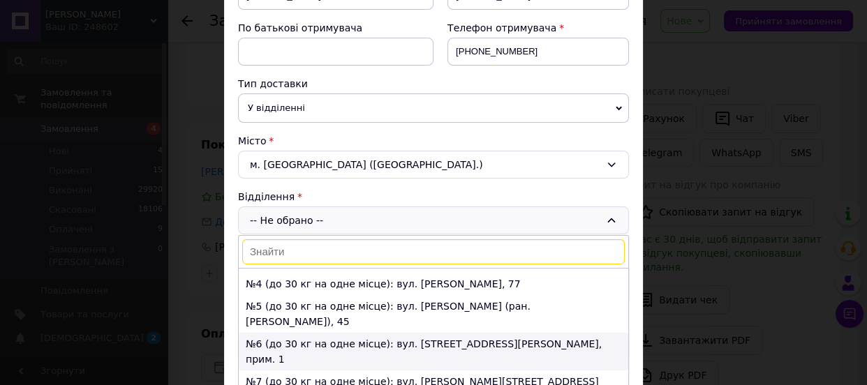
click at [290, 333] on li "№6 (до 30 кг на одне місце): вул. Нижня Горова, 44, прим. 1" at bounding box center [434, 352] width 390 height 38
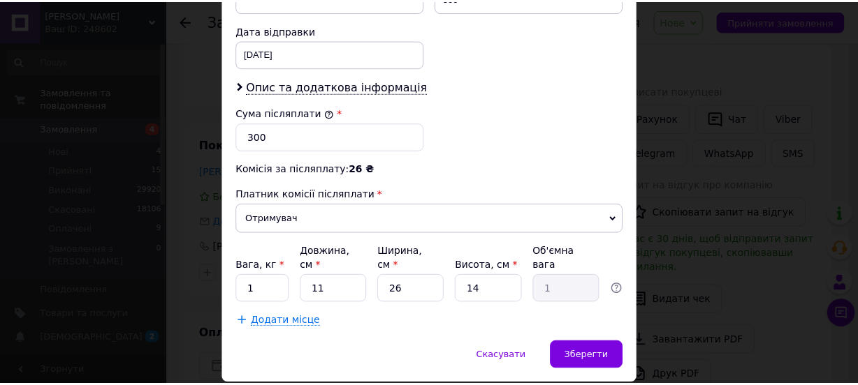
scroll to position [677, 0]
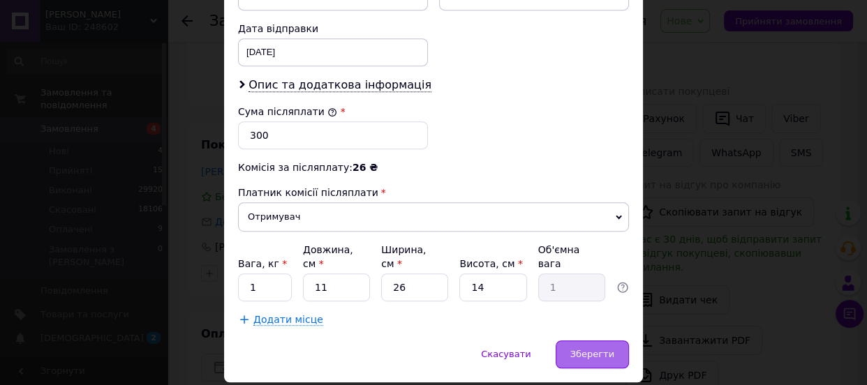
click at [582, 349] on span "Зберегти" at bounding box center [593, 354] width 44 height 10
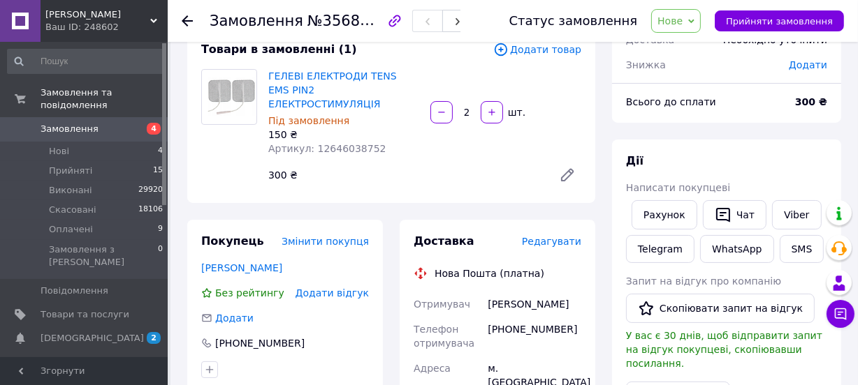
scroll to position [63, 0]
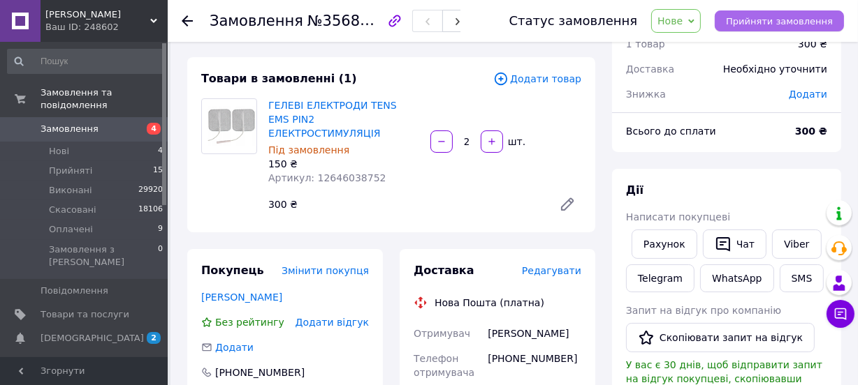
click at [789, 26] on span "Прийняти замовлення" at bounding box center [779, 21] width 107 height 10
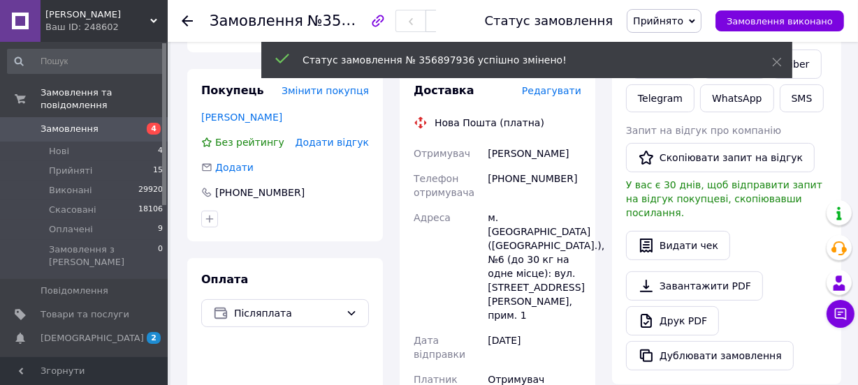
scroll to position [253, 0]
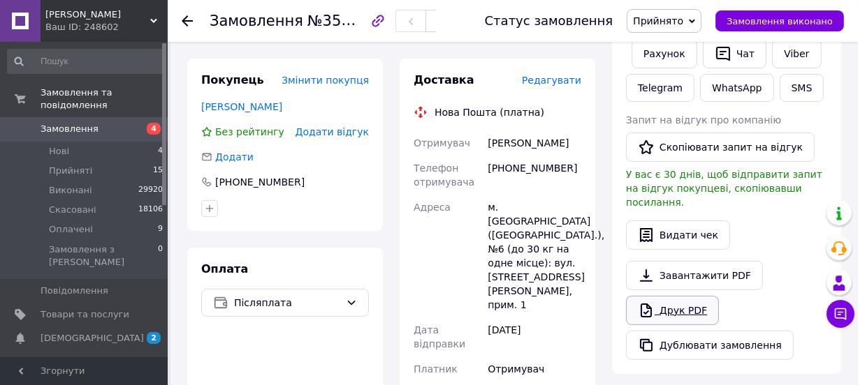
click at [677, 297] on link "Друк PDF" at bounding box center [672, 310] width 93 height 29
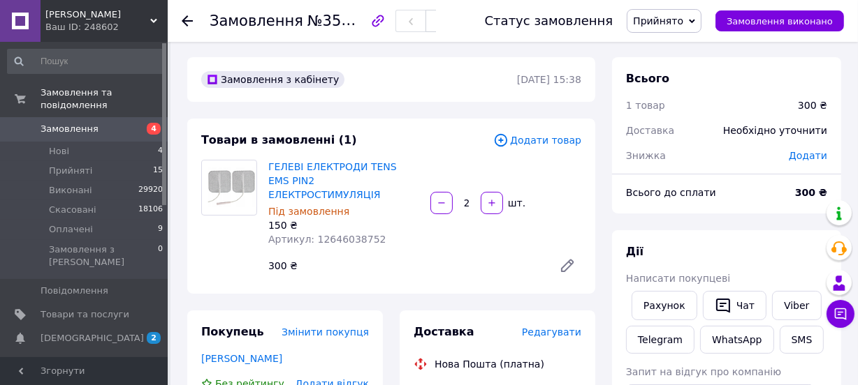
scroll to position [0, 0]
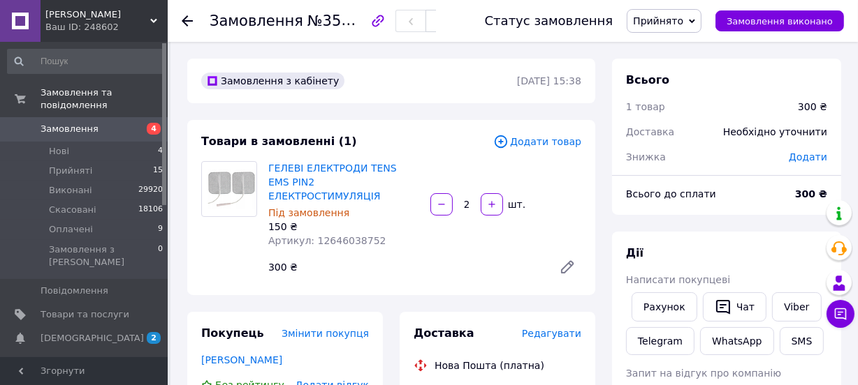
click at [77, 123] on span "Замовлення" at bounding box center [70, 129] width 58 height 13
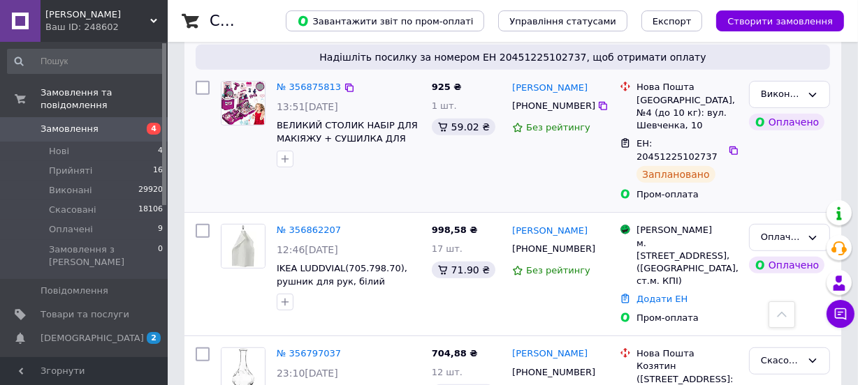
scroll to position [698, 0]
